Goal: Communication & Community: Answer question/provide support

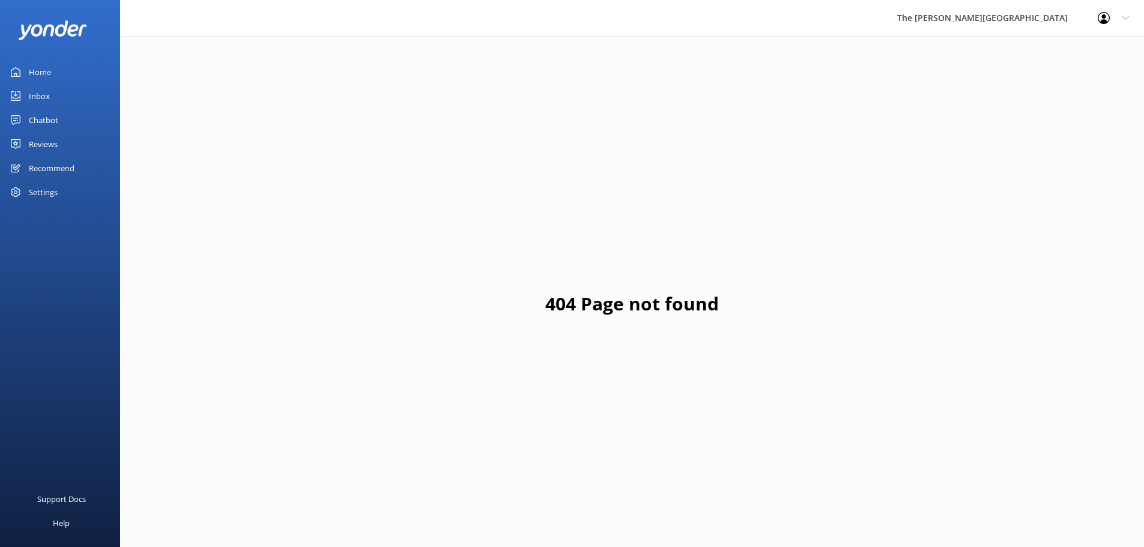
click at [58, 92] on link "Inbox" at bounding box center [60, 96] width 120 height 24
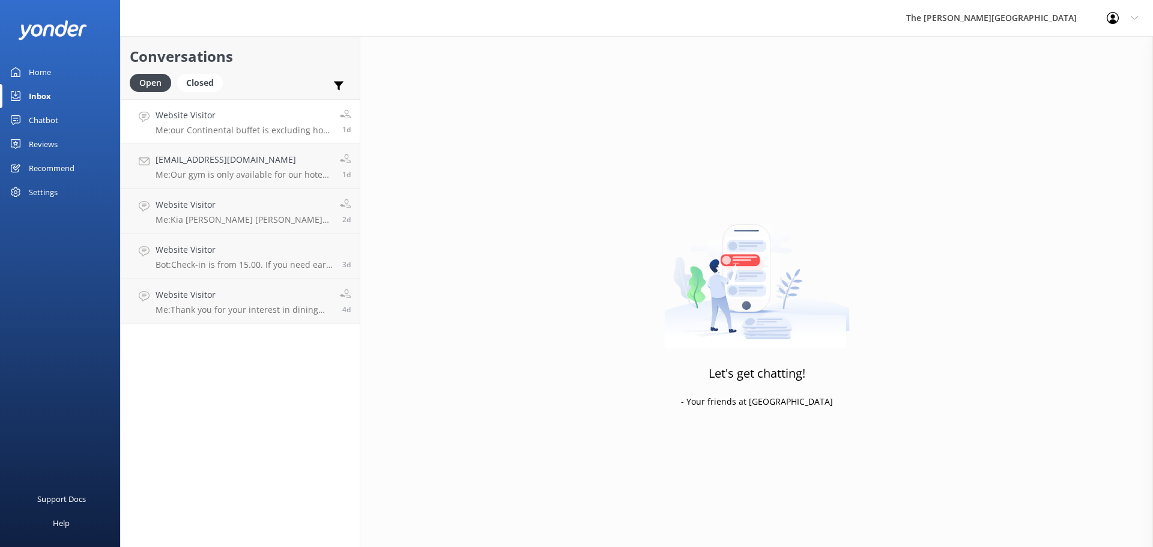
click at [252, 130] on p "Me: our Continental buffet is excluding hot food." at bounding box center [243, 130] width 175 height 11
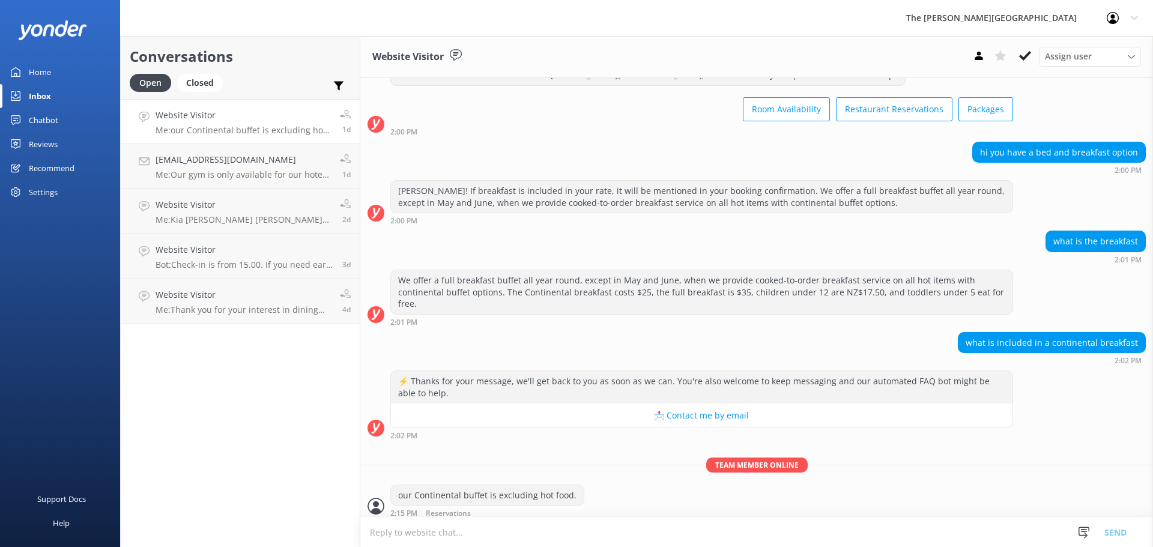
scroll to position [52, 0]
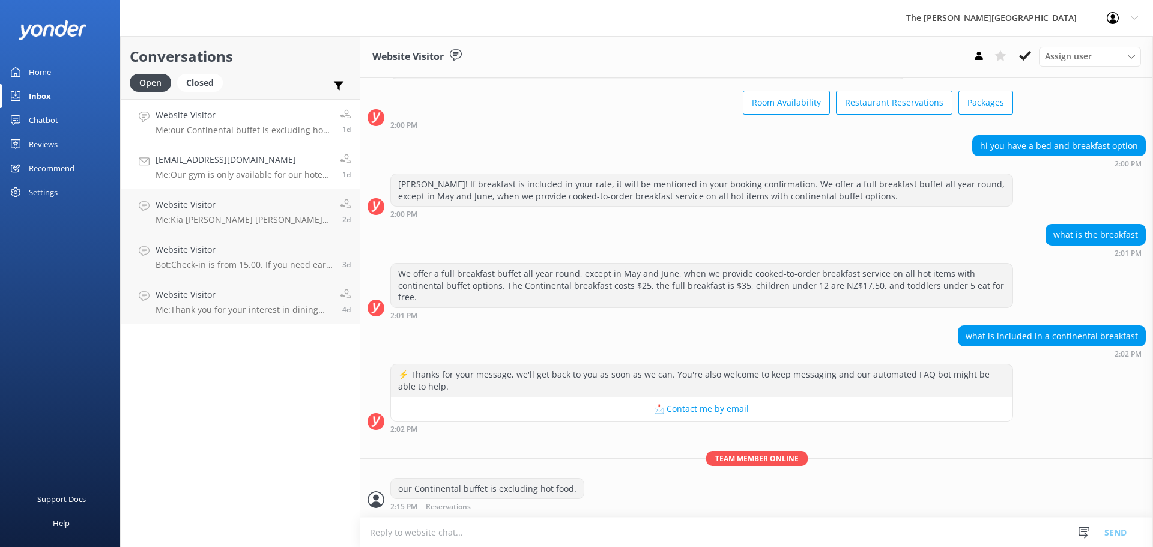
click at [244, 180] on link "justine1essenberg@gmail.com Me: Our gym is only available for our hotel guests.…" at bounding box center [240, 166] width 239 height 45
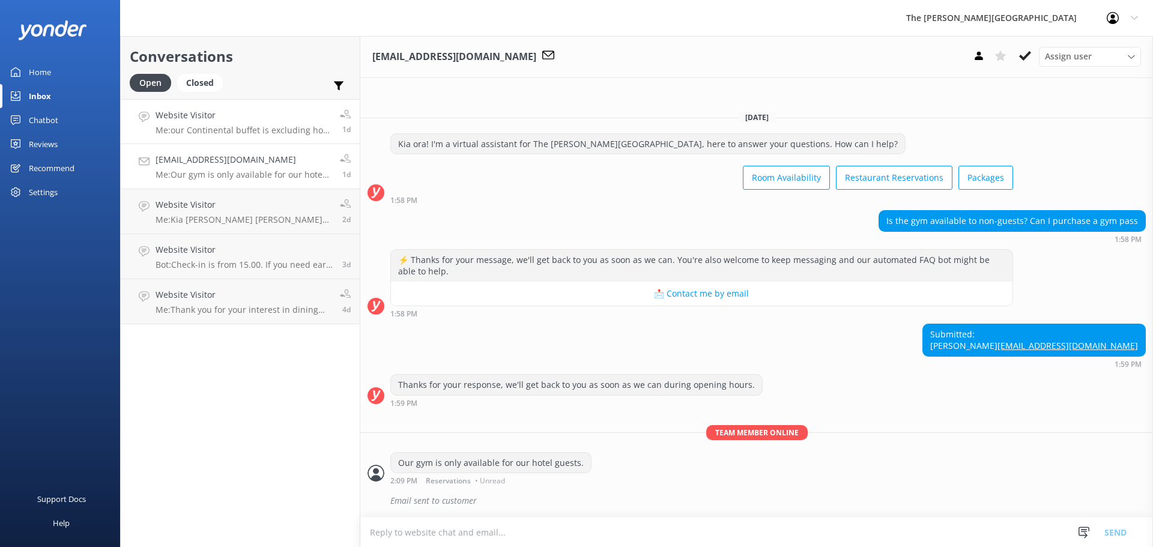
click at [247, 124] on div "Website Visitor Me: our Continental buffet is excluding hot food." at bounding box center [243, 122] width 175 height 26
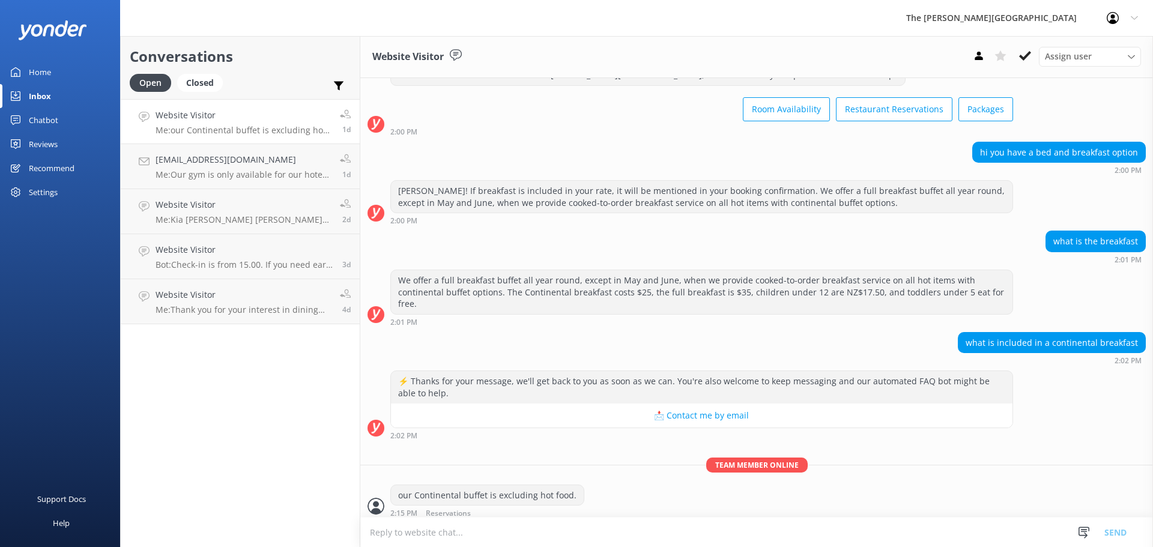
scroll to position [52, 0]
